Goal: Find specific page/section: Find specific page/section

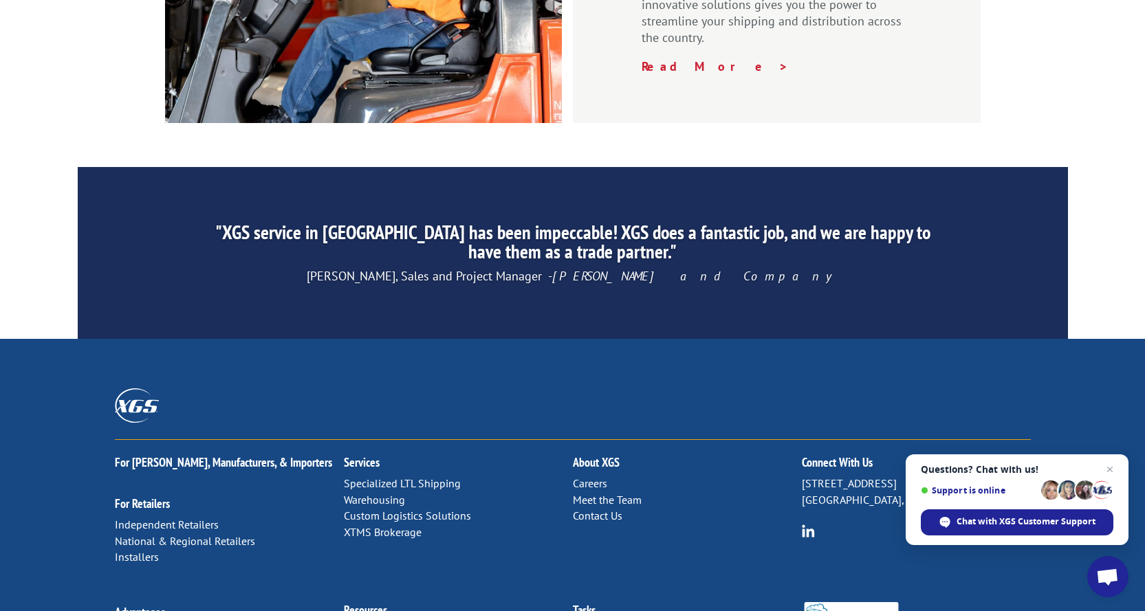
scroll to position [2111, 0]
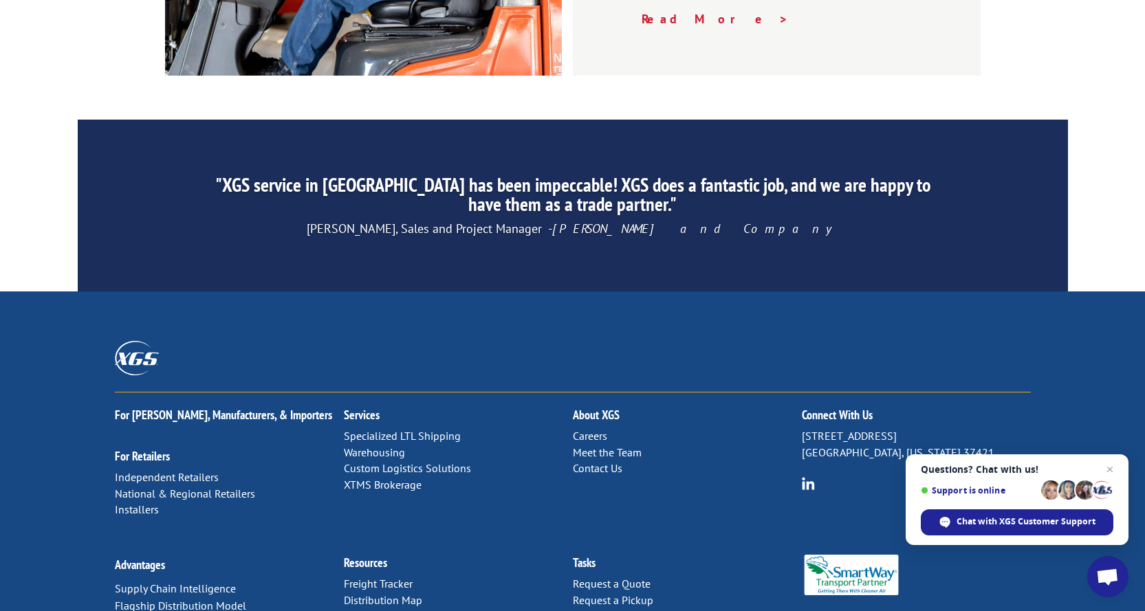
click at [394, 594] on link "Distribution Map" at bounding box center [383, 601] width 78 height 14
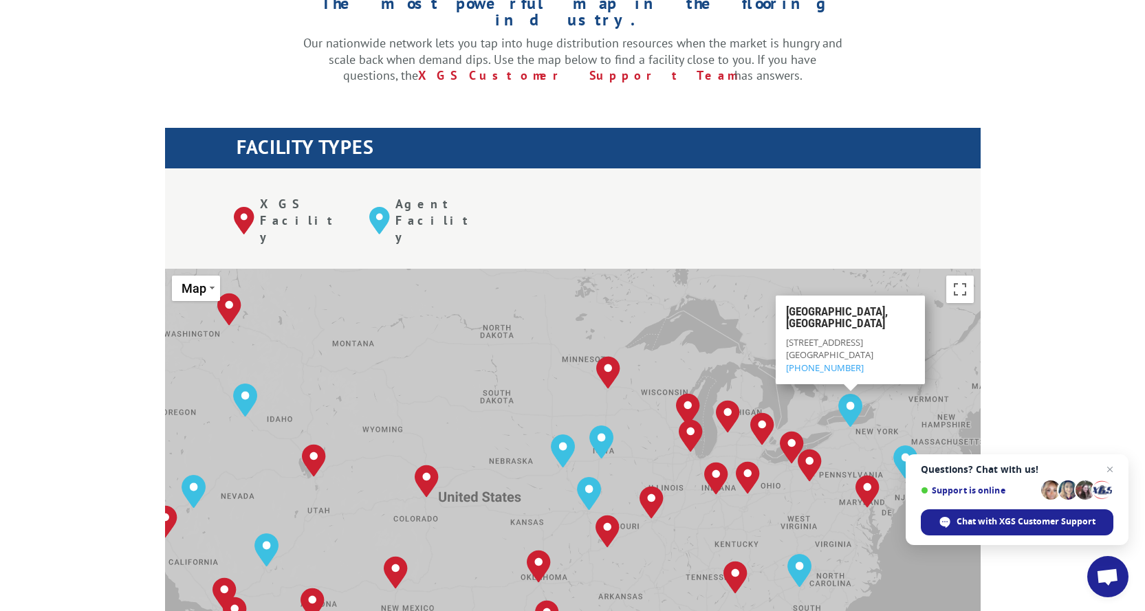
scroll to position [481, 0]
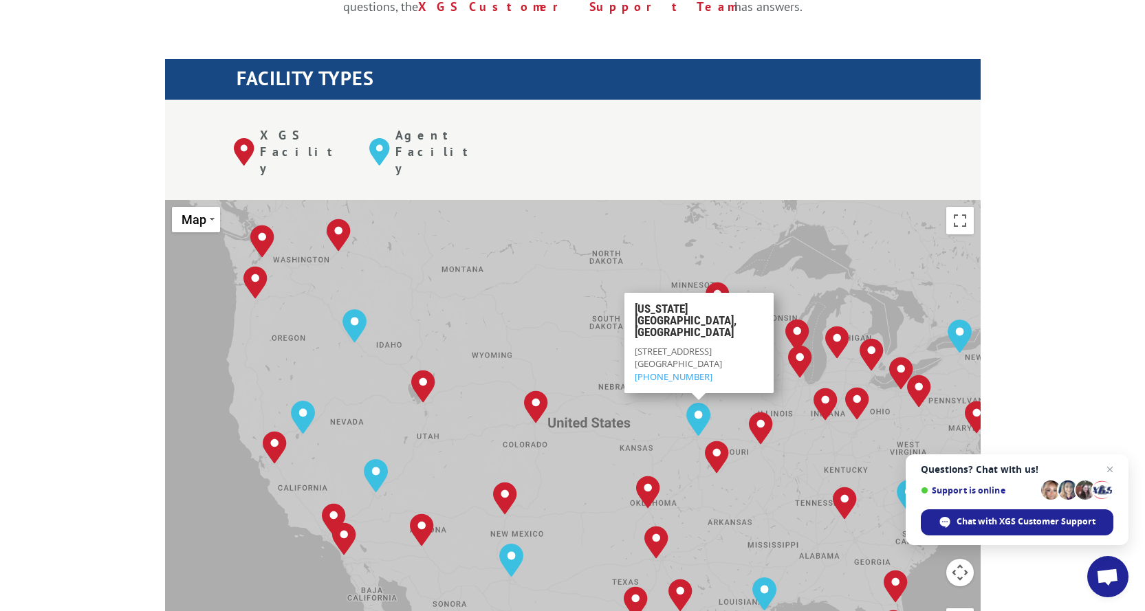
drag, startPoint x: 282, startPoint y: 210, endPoint x: 419, endPoint y: 205, distance: 137.0
click at [419, 205] on div "To navigate, press the arrow keys. Albuquerque, NM Baltimore, MD Boise, ID Char…" at bounding box center [573, 426] width 816 height 453
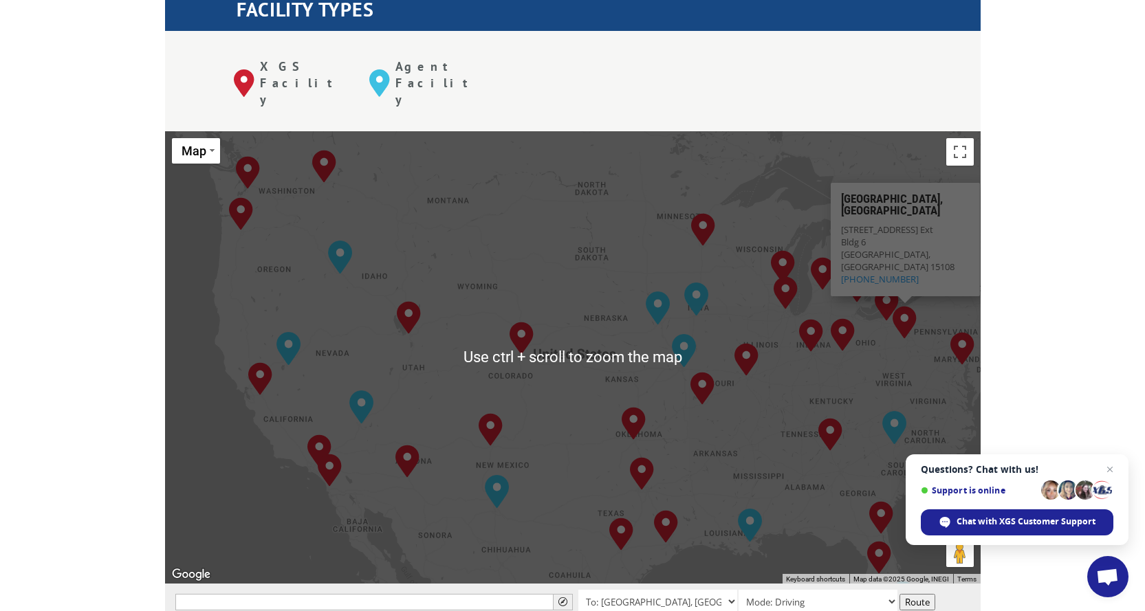
scroll to position [619, 0]
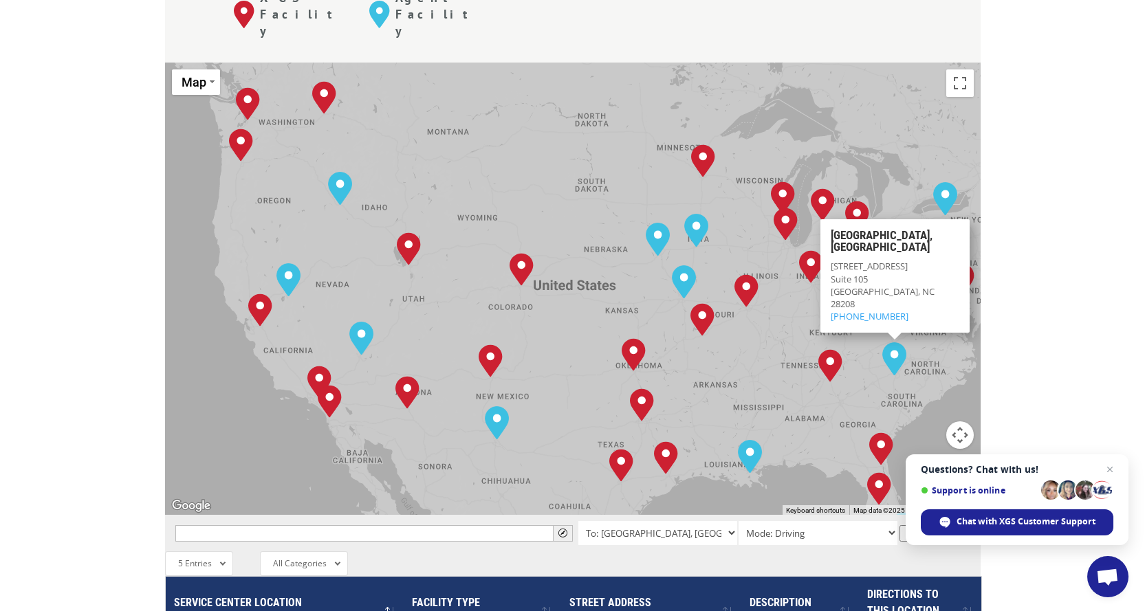
drag, startPoint x: 1100, startPoint y: 228, endPoint x: 999, endPoint y: 210, distance: 102.7
click at [999, 210] on div "The most powerful map in the flooring industry. Our nationwide network lets you…" at bounding box center [572, 402] width 1145 height 1314
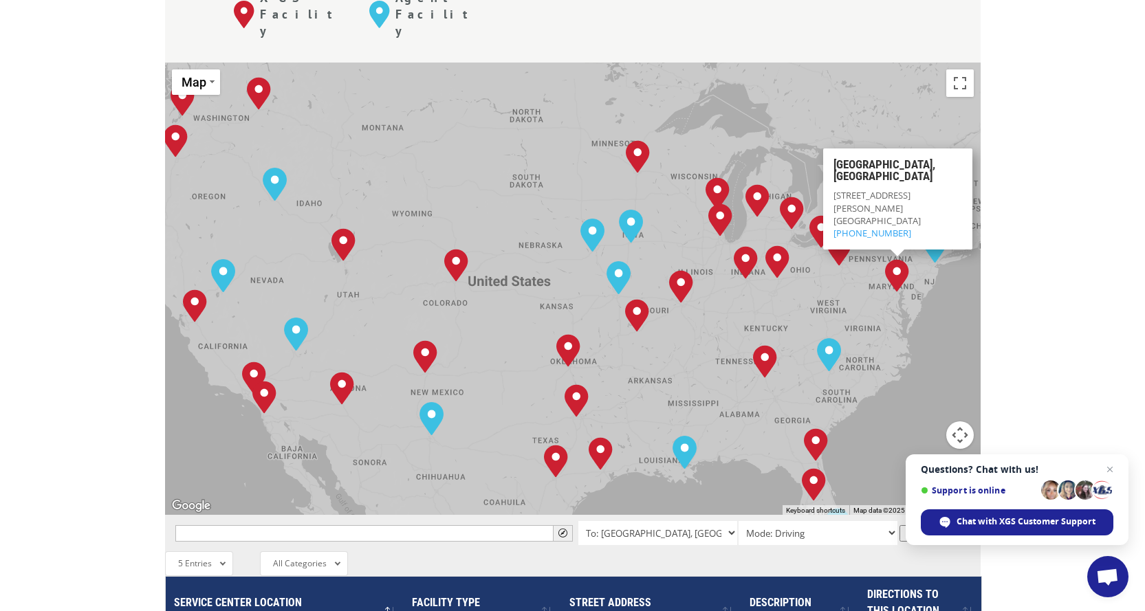
drag, startPoint x: 834, startPoint y: 246, endPoint x: 812, endPoint y: 185, distance: 65.1
click at [812, 188] on div "To navigate, press the arrow keys. Albuquerque, NM Baltimore, MD Boise, ID Char…" at bounding box center [573, 289] width 816 height 453
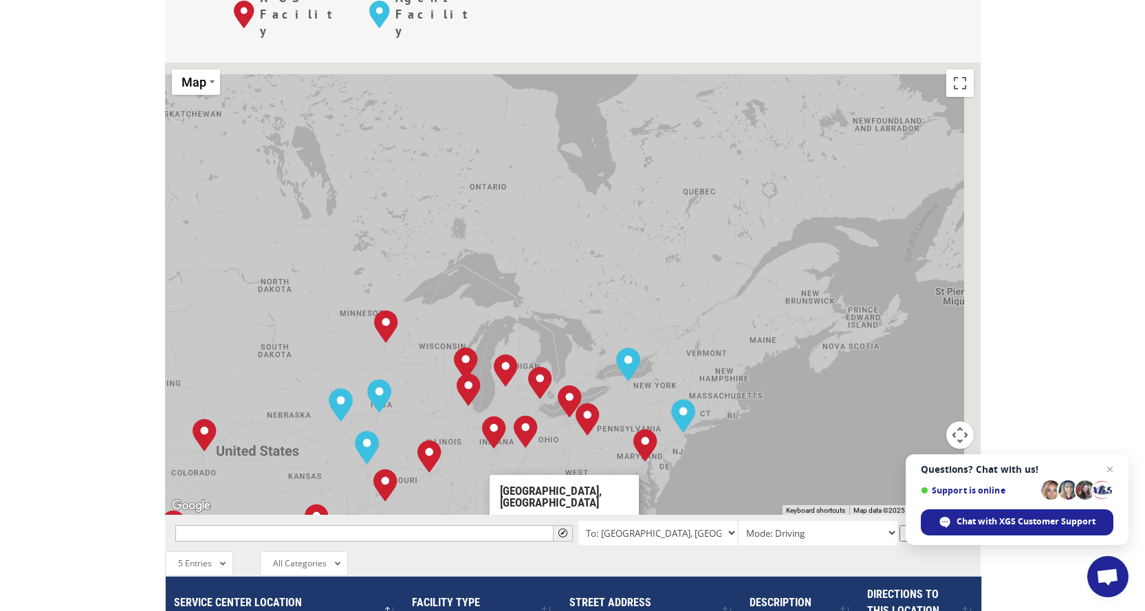
drag, startPoint x: 772, startPoint y: 227, endPoint x: 582, endPoint y: 507, distance: 338.6
click at [582, 507] on div "← Move left → Move right ↑ Move up ↓ Move down + Zoom in - Zoom out Home Jump l…" at bounding box center [573, 561] width 816 height 996
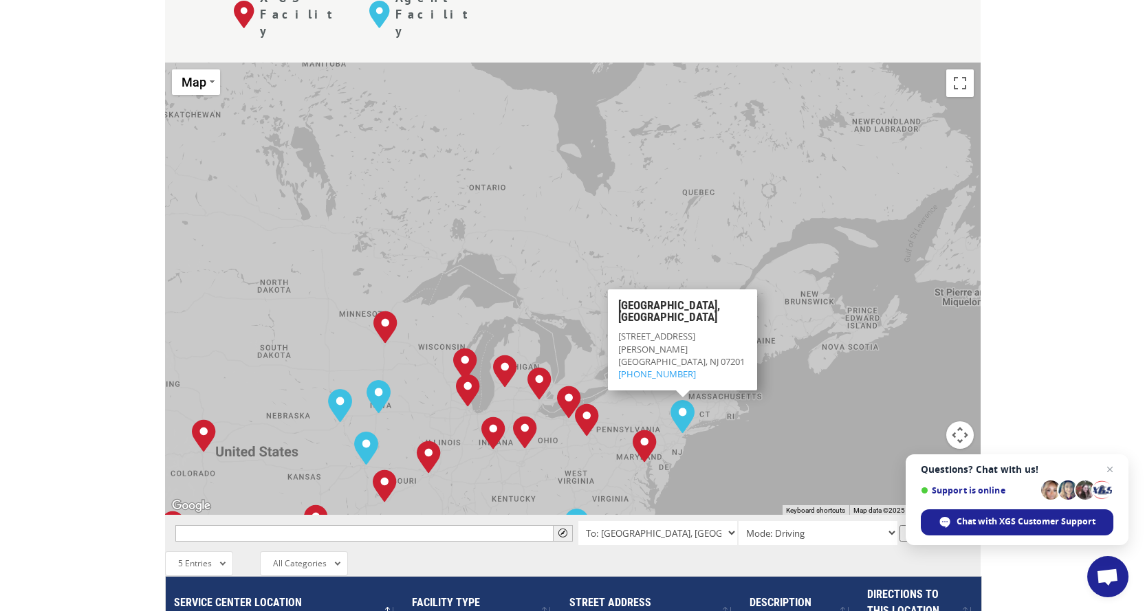
click at [673, 400] on img "Elizabeth, NJ" at bounding box center [683, 416] width 24 height 33
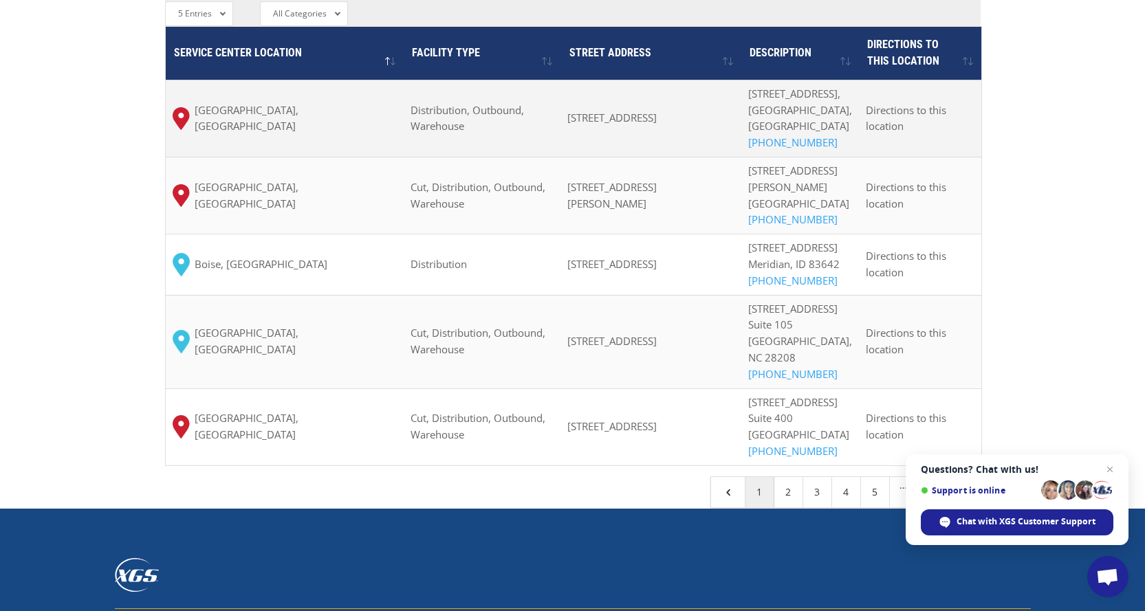
scroll to position [1307, 0]
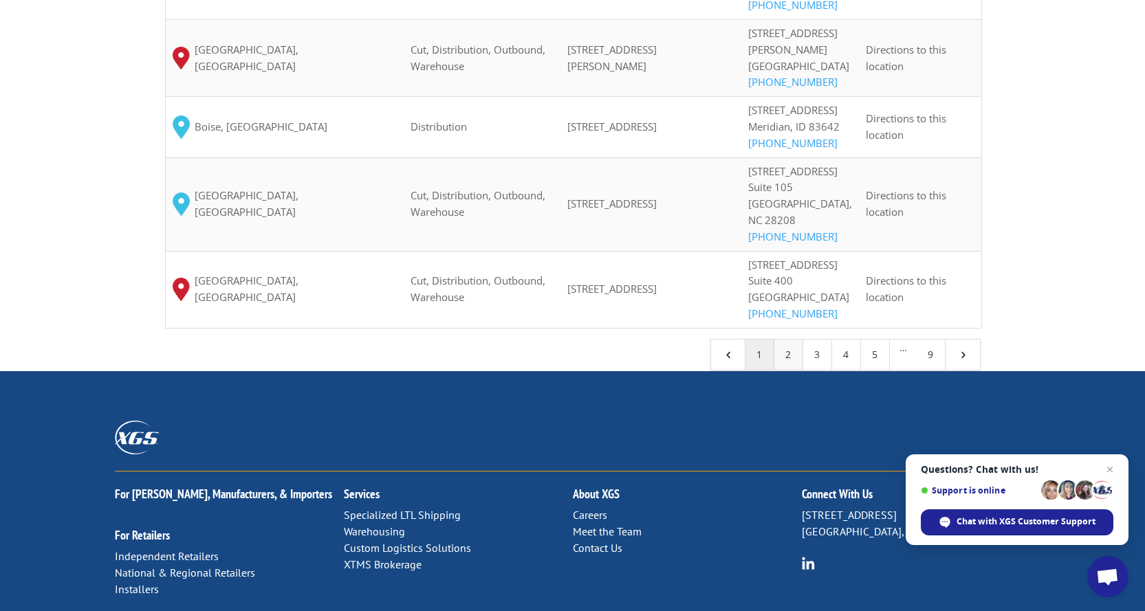
click at [780, 370] on link "2" at bounding box center [788, 355] width 29 height 30
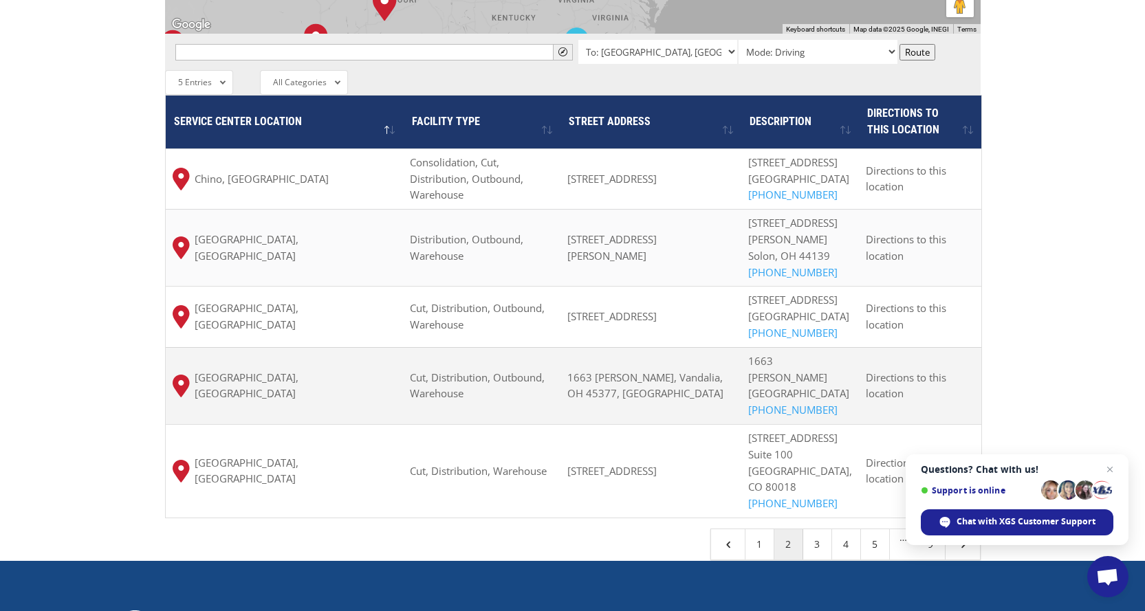
scroll to position [1169, 0]
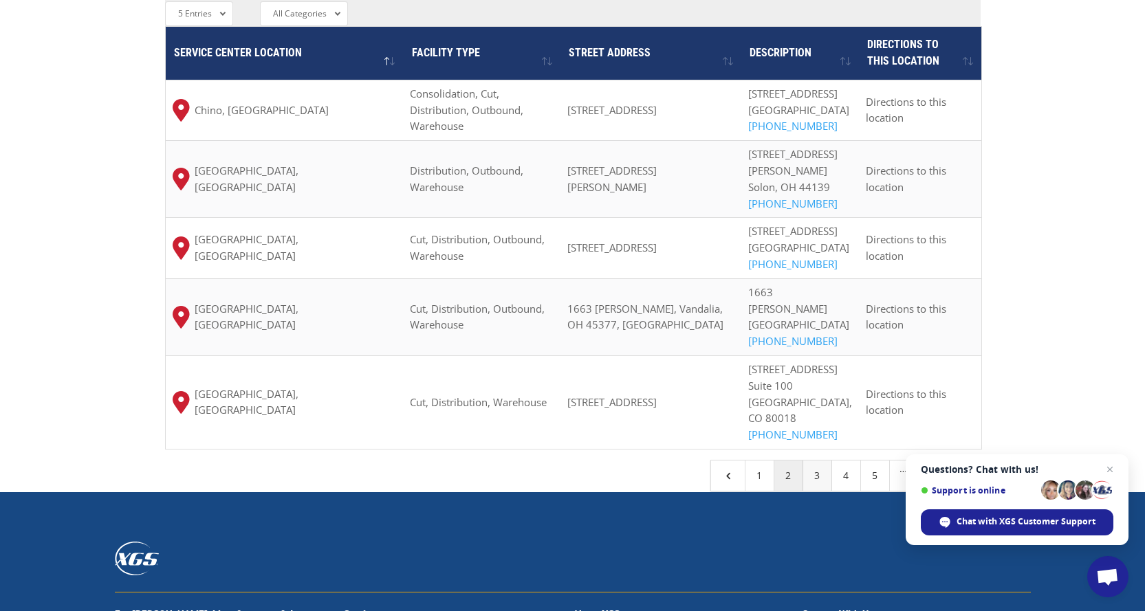
click at [814, 461] on link "3" at bounding box center [817, 476] width 29 height 30
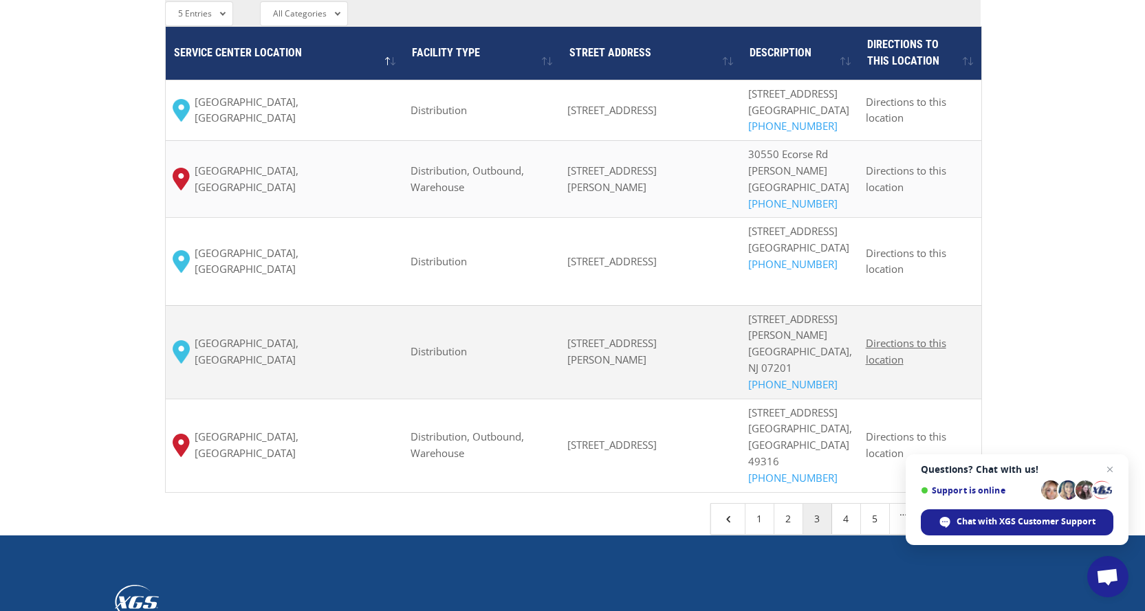
click at [913, 336] on span "Directions to this location" at bounding box center [906, 351] width 80 height 30
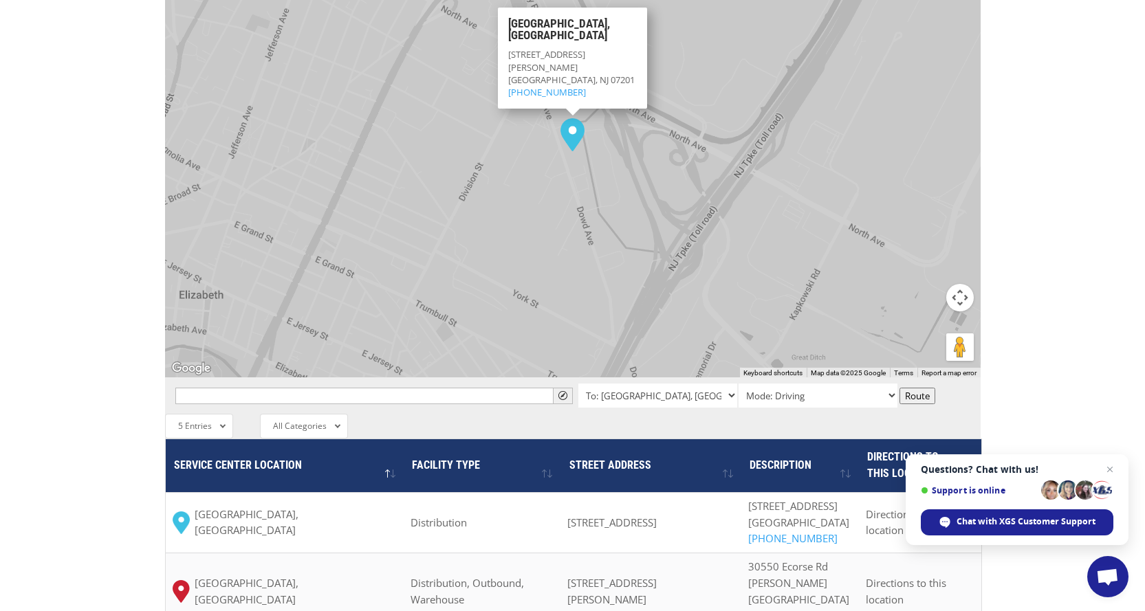
scroll to position [825, 0]
